Goal: Task Accomplishment & Management: Manage account settings

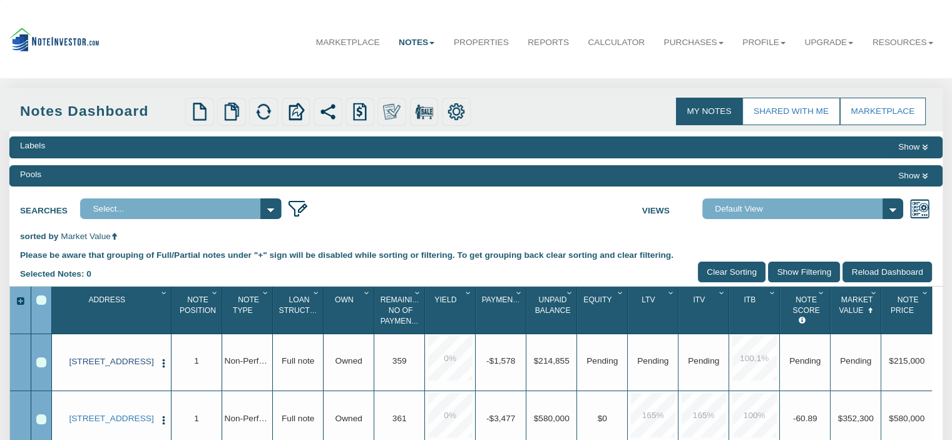
click at [111, 365] on link "[STREET_ADDRESS]" at bounding box center [111, 362] width 87 height 10
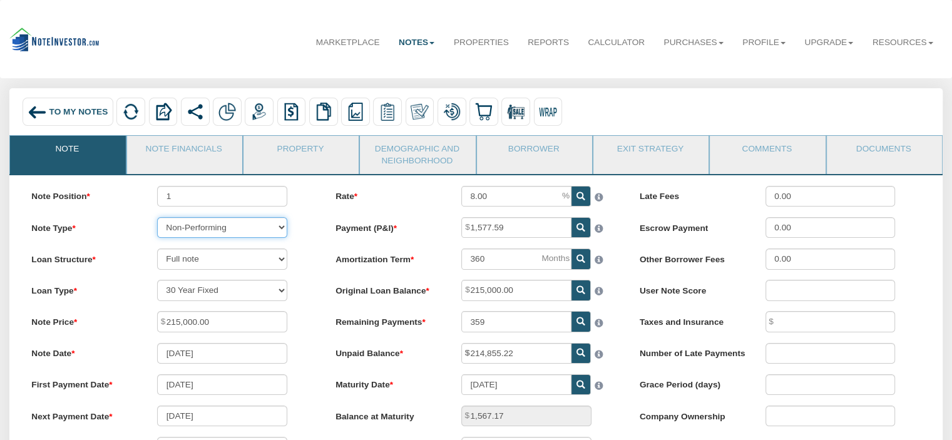
click at [280, 227] on select "Performing Forthcoming Non-Performing REO Sub-Performing Unknown" at bounding box center [222, 227] width 130 height 21
select select "string:P"
click at [157, 218] on select "Performing Forthcoming Non-Performing REO Sub-Performing Unknown" at bounding box center [222, 227] width 130 height 21
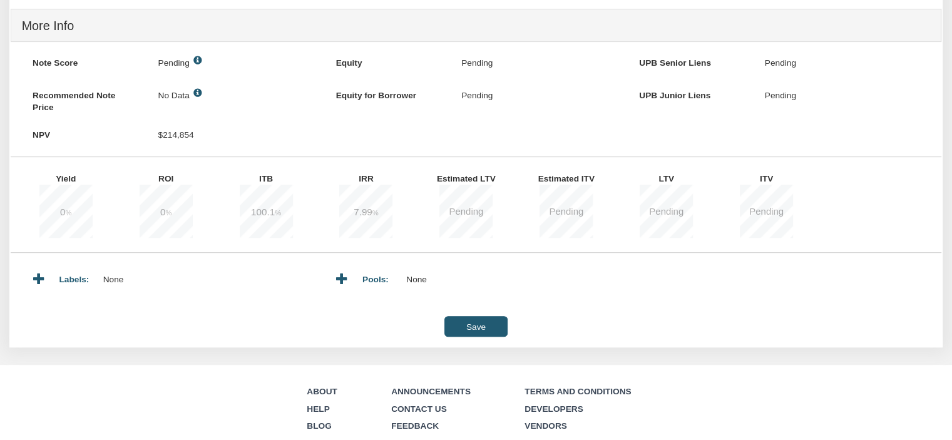
scroll to position [490, 0]
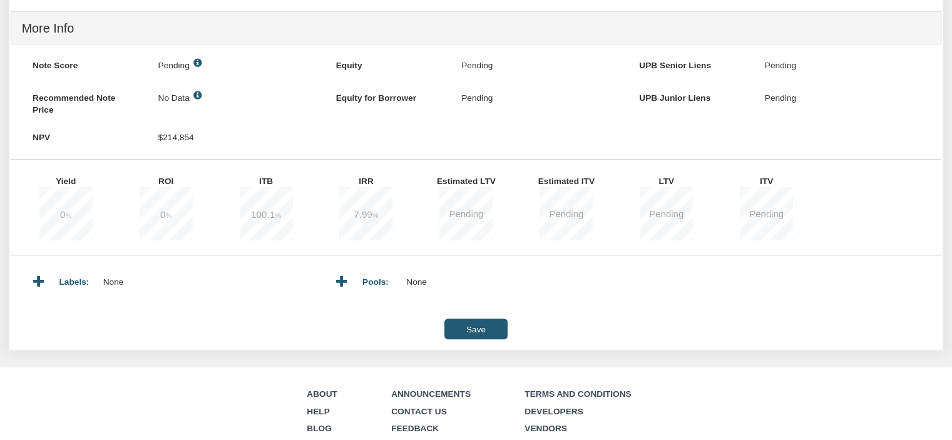
click at [488, 337] on input "Save" at bounding box center [475, 329] width 63 height 21
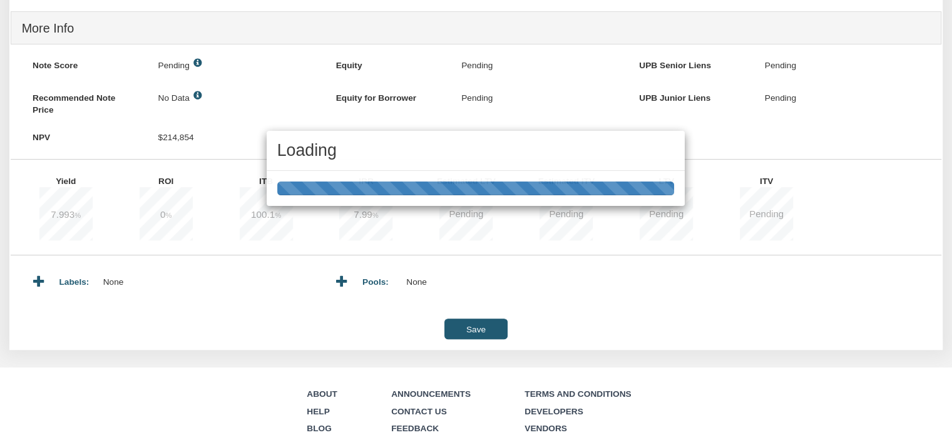
type input "[DATE]"
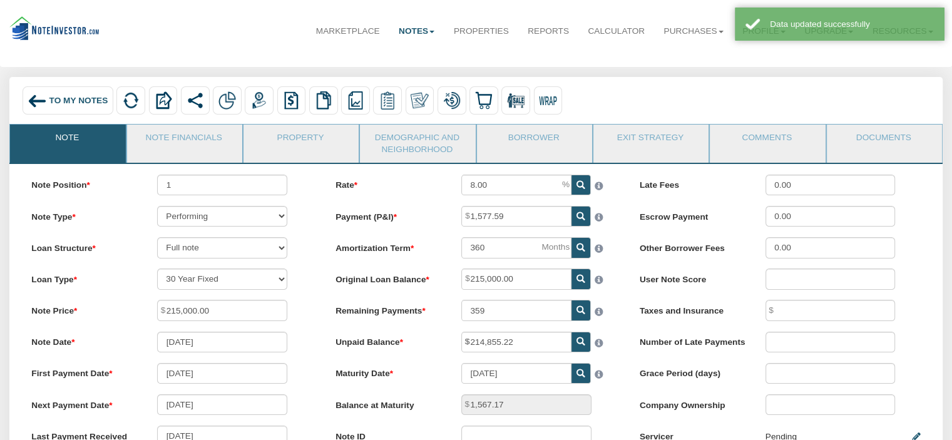
scroll to position [0, 0]
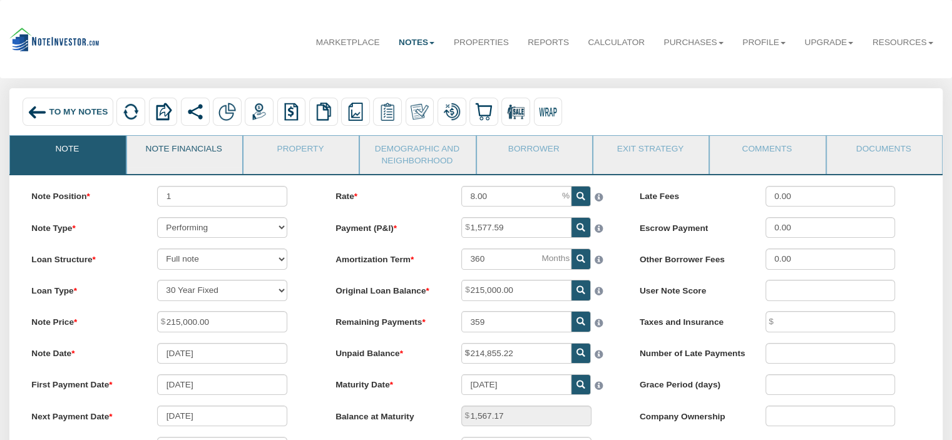
click at [182, 151] on link "Note Financials" at bounding box center [184, 151] width 114 height 31
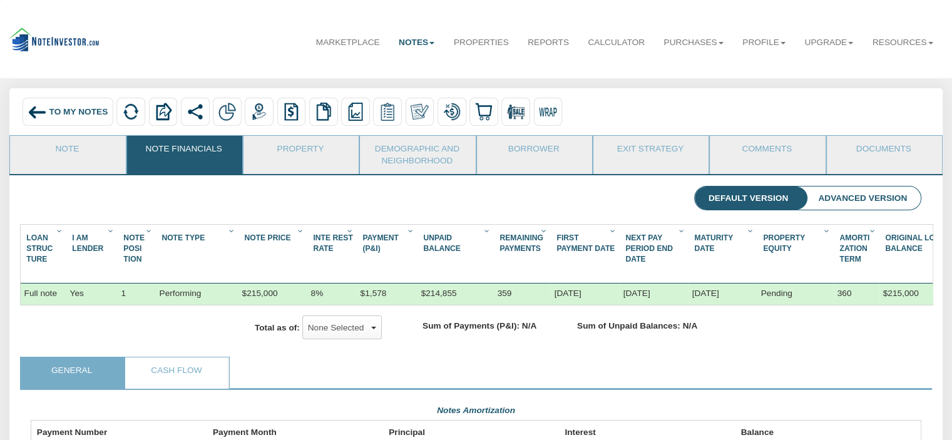
scroll to position [223, 890]
click at [289, 156] on link "Property" at bounding box center [300, 151] width 114 height 31
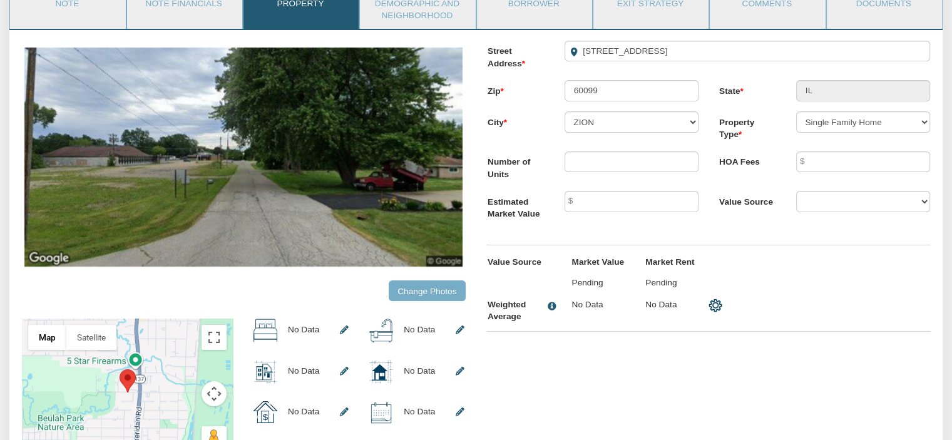
scroll to position [146, 0]
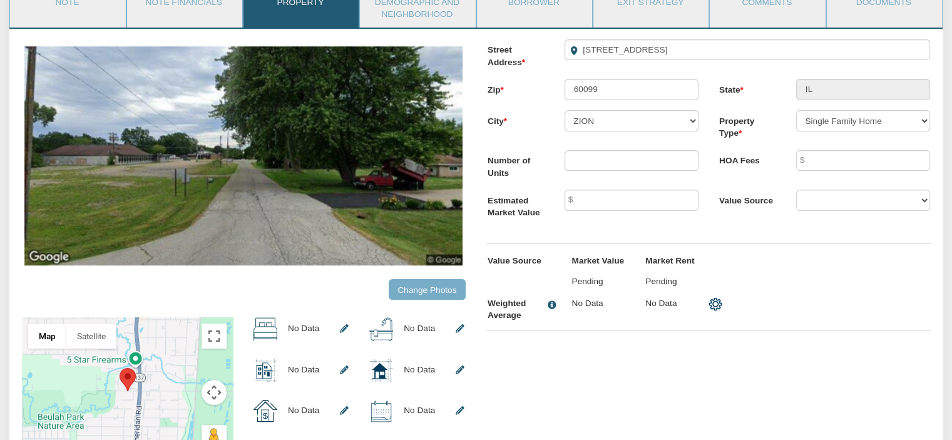
click at [421, 300] on input "Change Photos" at bounding box center [427, 289] width 77 height 21
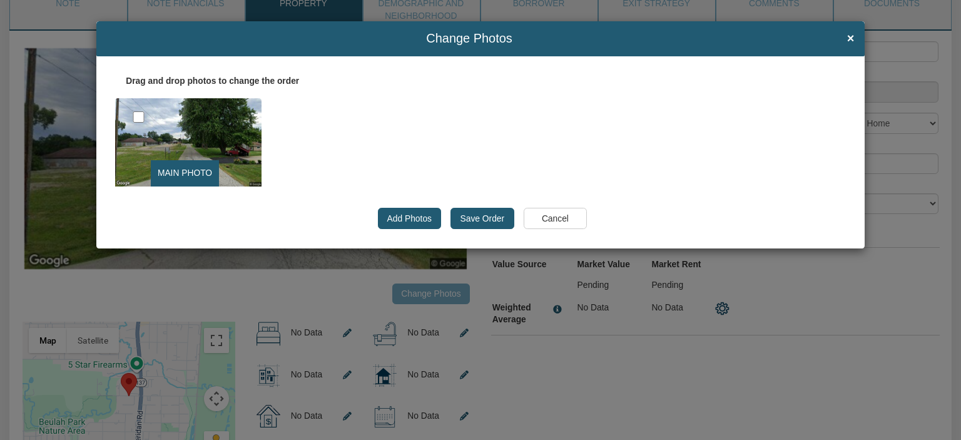
click at [572, 214] on input "Cancel" at bounding box center [555, 218] width 63 height 21
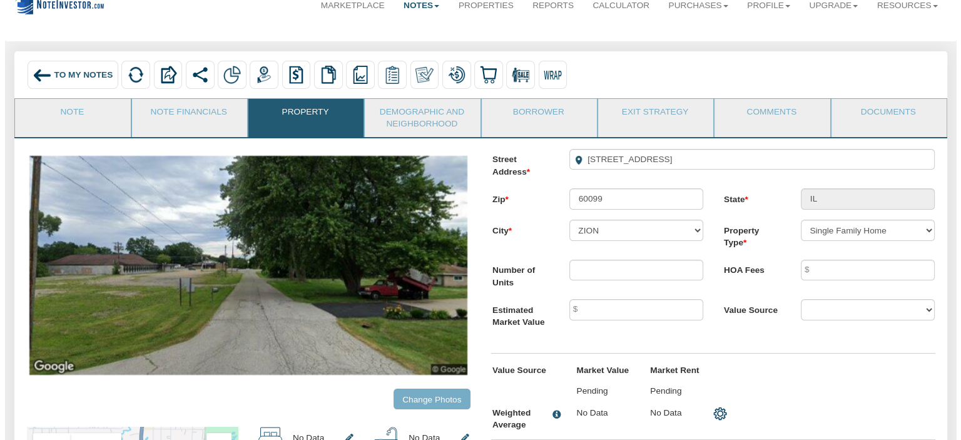
scroll to position [0, 0]
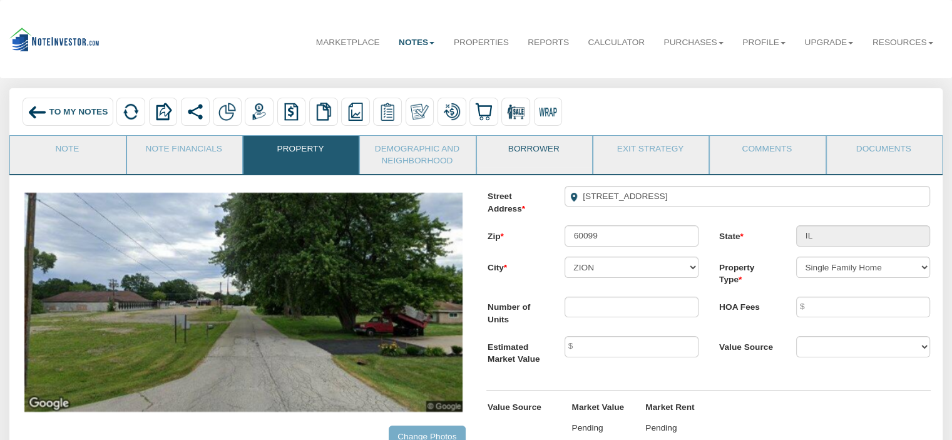
click at [524, 161] on link "Borrower" at bounding box center [534, 151] width 114 height 31
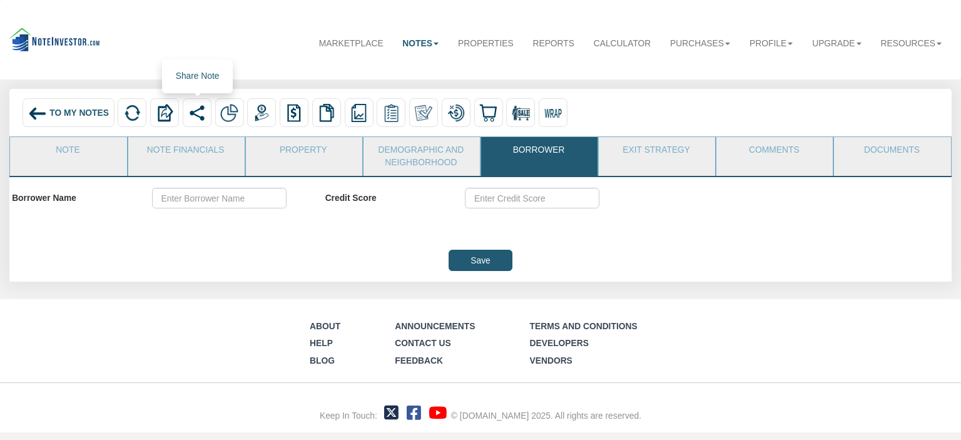
click at [195, 114] on img at bounding box center [197, 113] width 18 height 18
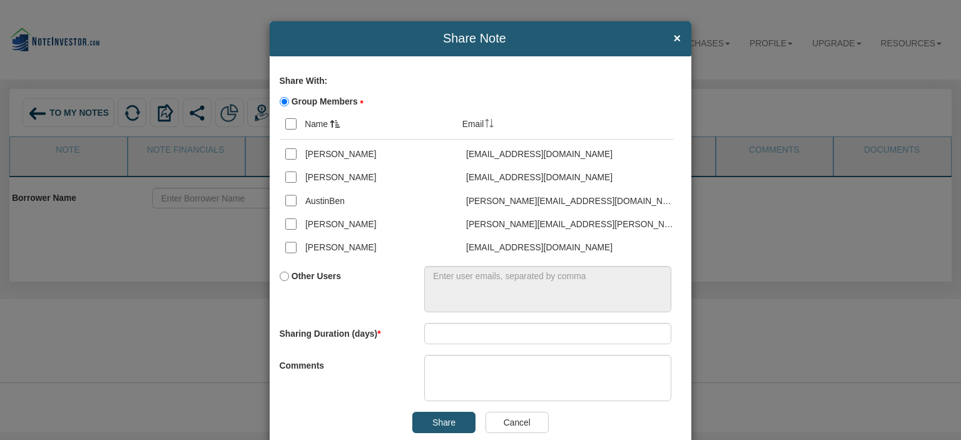
click at [280, 96] on label "Group Members" at bounding box center [347, 100] width 134 height 19
click at [280, 97] on input "Group Members" at bounding box center [284, 101] width 9 height 9
click at [280, 98] on input "Group Members" at bounding box center [284, 101] width 9 height 9
click at [280, 272] on input "Other Users" at bounding box center [284, 276] width 9 height 9
radio input "true"
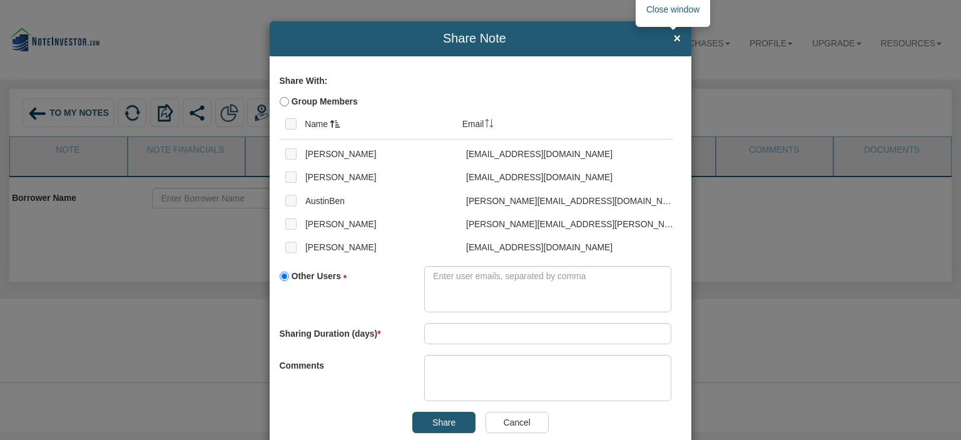
click at [674, 39] on span "×" at bounding box center [678, 39] width 8 height 14
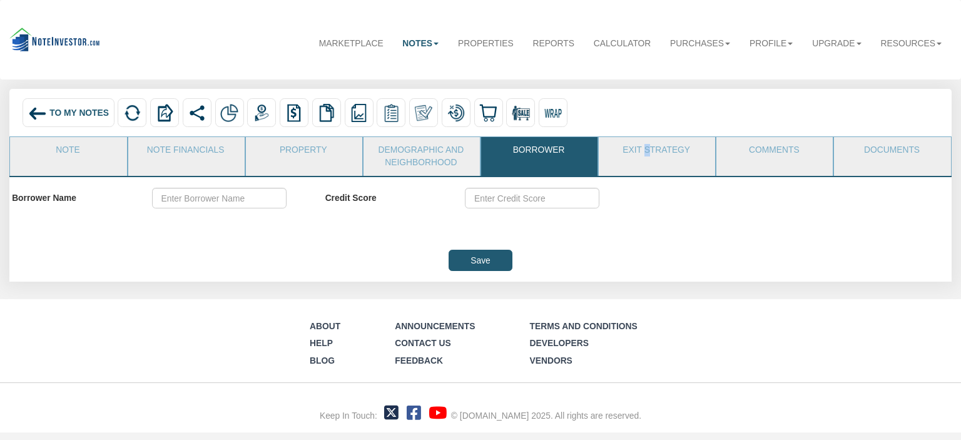
click at [648, 170] on li "Exit Strategy" at bounding box center [657, 155] width 118 height 39
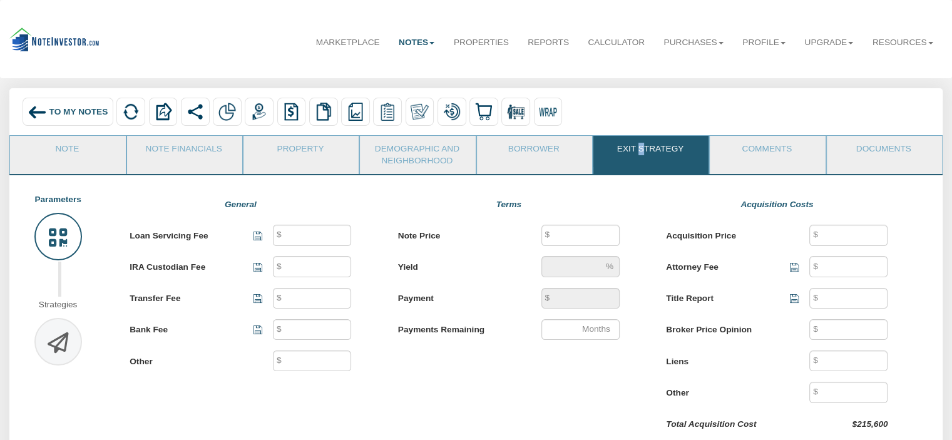
type input "40"
type input "25"
type input "500"
type input "250"
type input "215,000"
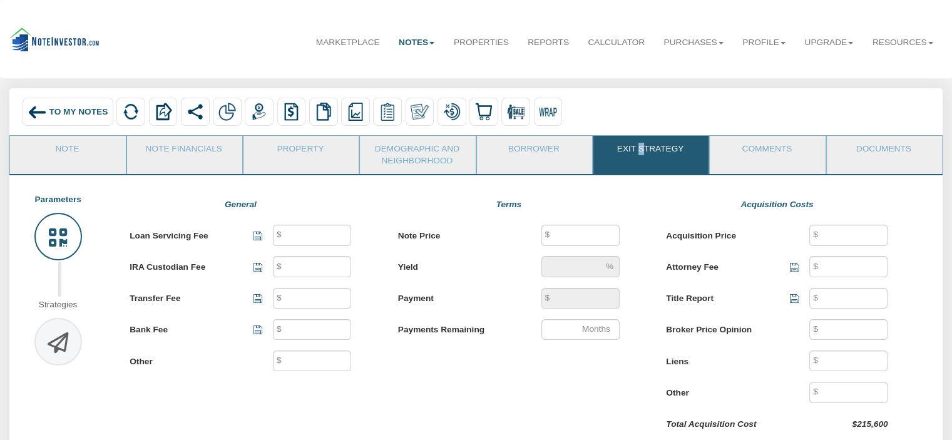
type input "8"
type input "1,577.59"
type input "359"
type input "215,000"
type input "500"
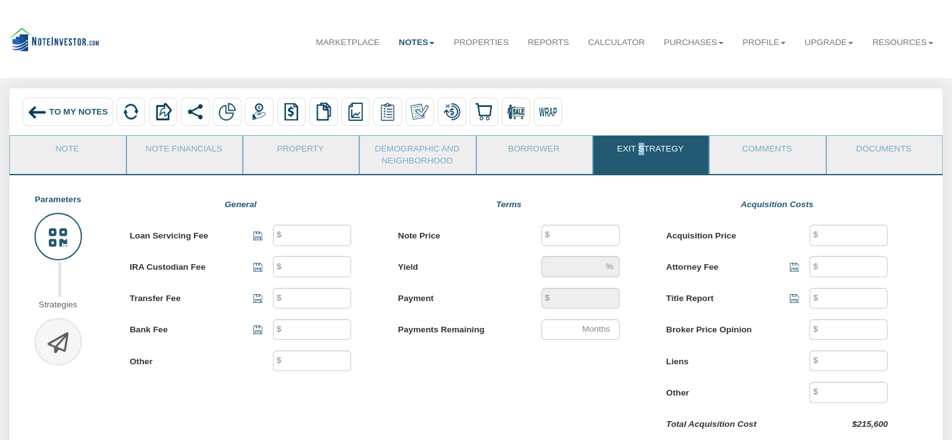
type input "100"
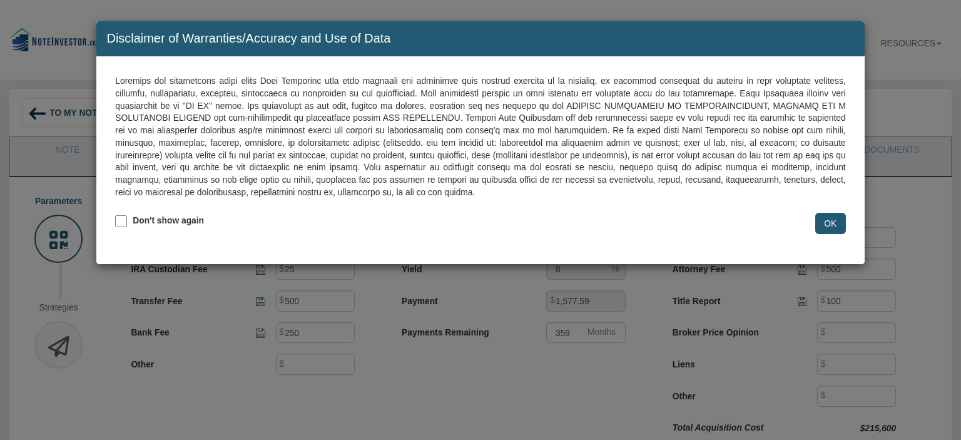
click at [836, 222] on input "OK" at bounding box center [831, 223] width 31 height 21
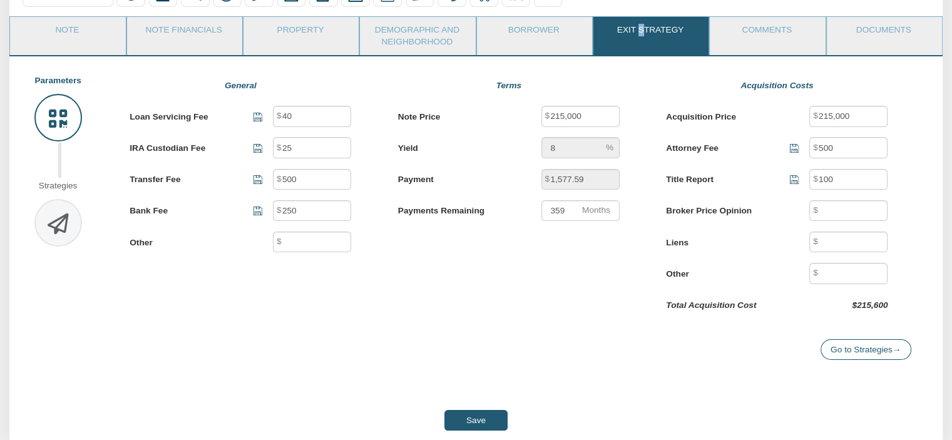
scroll to position [125, 0]
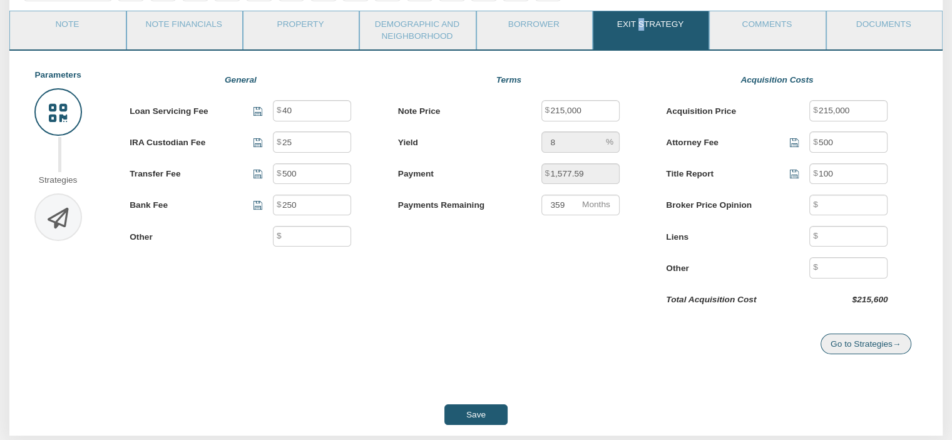
click at [864, 352] on link "Go to Strategies →" at bounding box center [866, 344] width 91 height 21
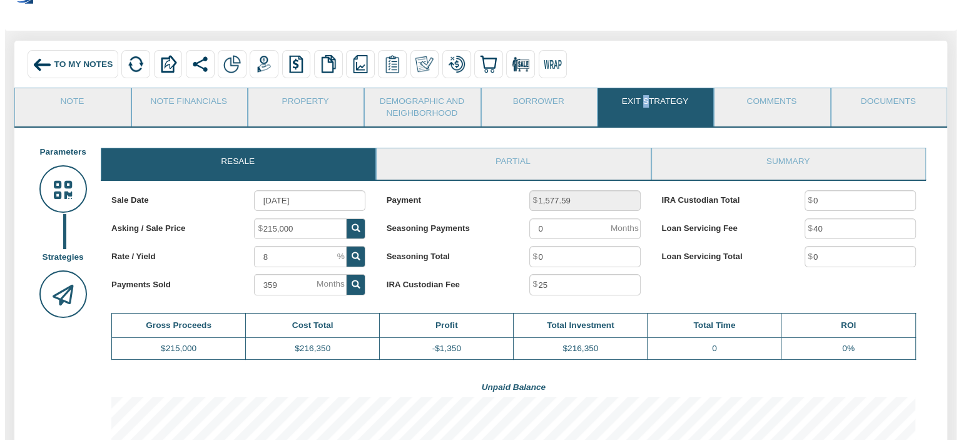
scroll to position [44, 0]
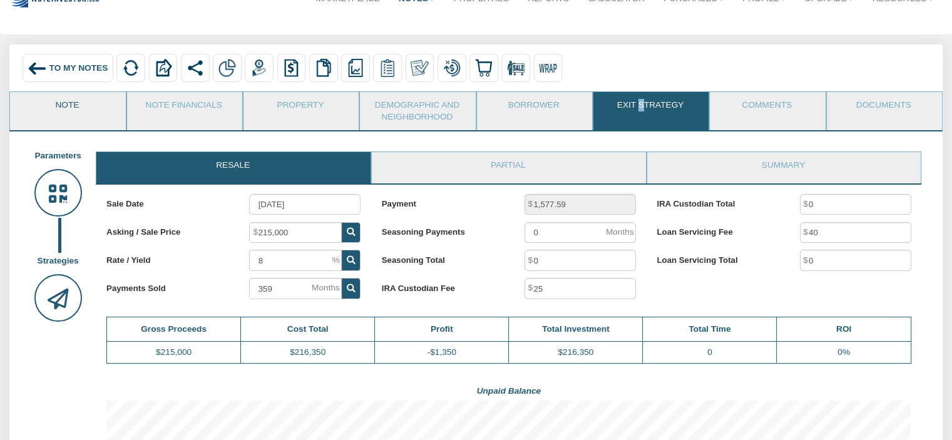
click at [67, 110] on link "Note" at bounding box center [67, 107] width 114 height 31
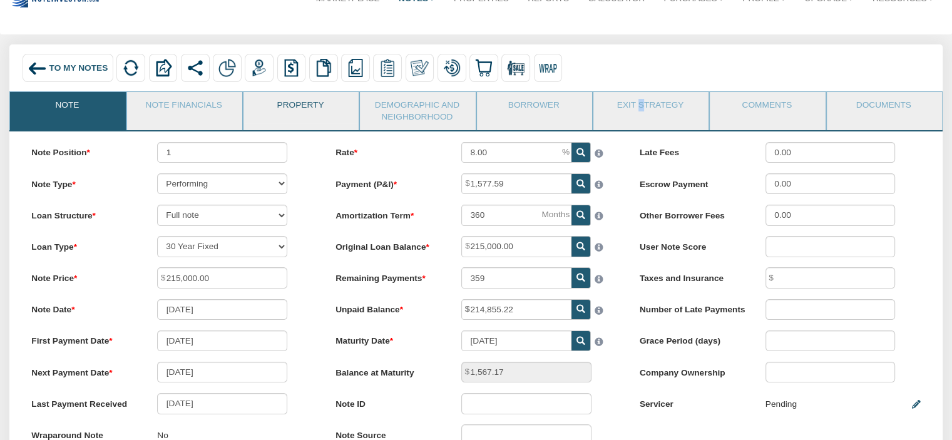
click at [298, 114] on link "Property" at bounding box center [300, 107] width 114 height 31
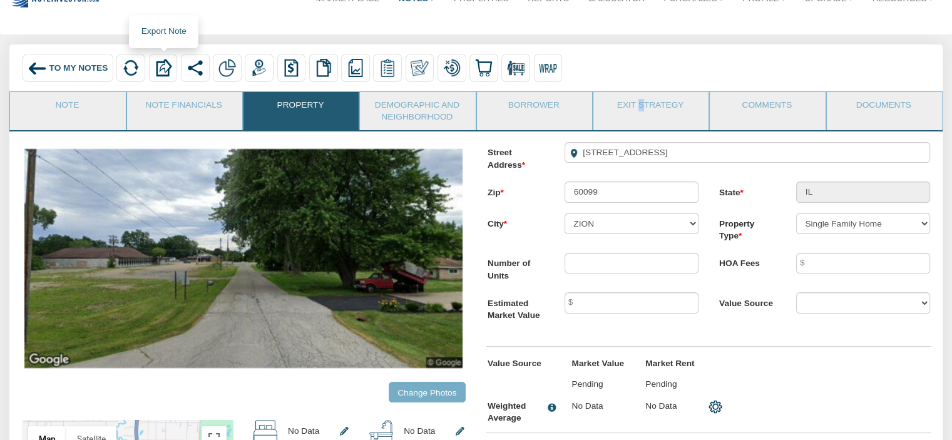
click at [168, 69] on img at bounding box center [163, 68] width 18 height 18
click at [198, 76] on img at bounding box center [196, 68] width 18 height 18
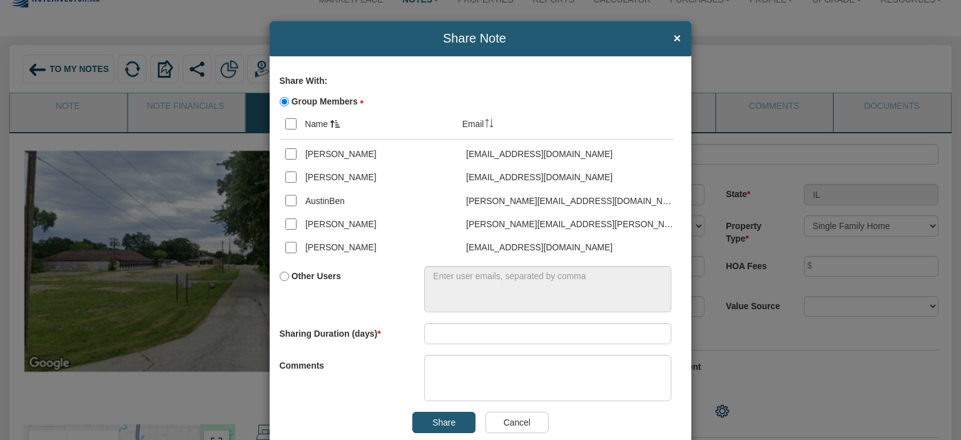
click at [280, 273] on input "Other Users" at bounding box center [284, 276] width 9 height 9
radio input "true"
